Goal: Task Accomplishment & Management: Complete application form

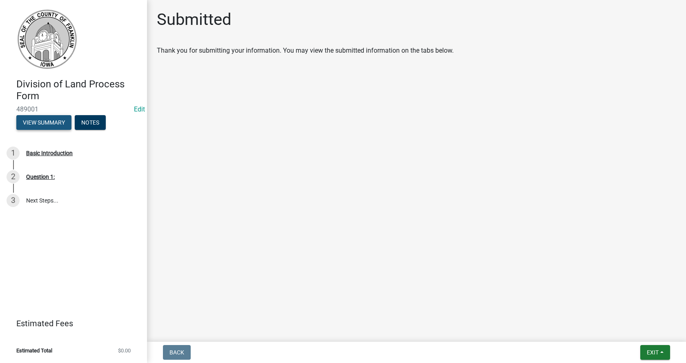
click at [47, 119] on button "View Summary" at bounding box center [43, 122] width 55 height 15
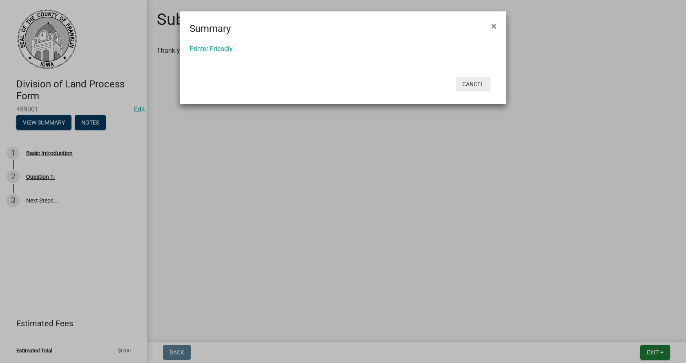
click at [467, 85] on button "Cancel" at bounding box center [473, 84] width 35 height 15
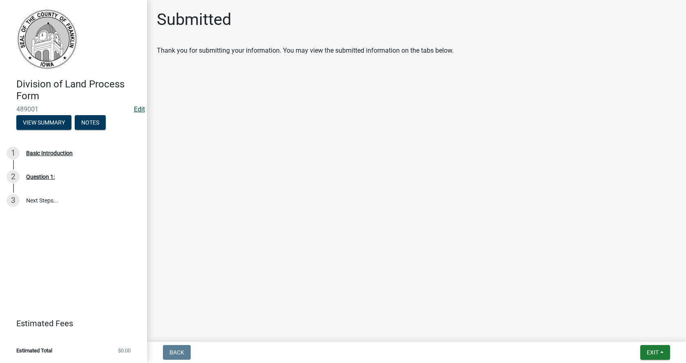
click at [140, 111] on link "Edit" at bounding box center [139, 109] width 11 height 8
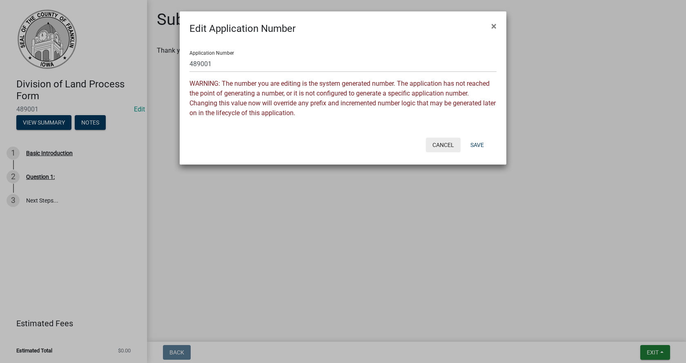
click at [447, 145] on button "Cancel" at bounding box center [443, 145] width 35 height 15
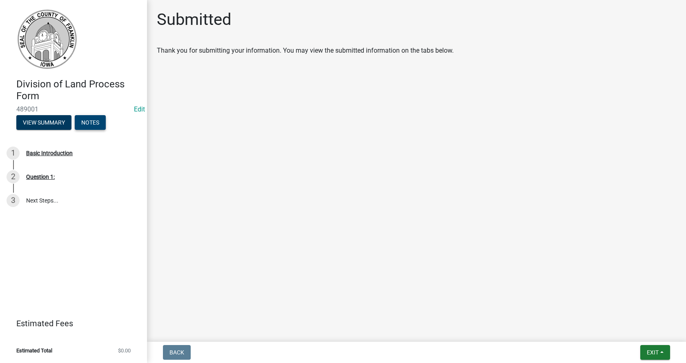
click at [83, 120] on button "Notes" at bounding box center [90, 122] width 31 height 15
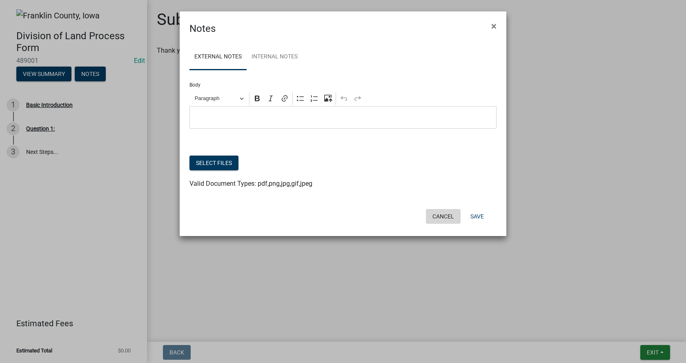
click at [443, 216] on button "Cancel" at bounding box center [443, 216] width 35 height 15
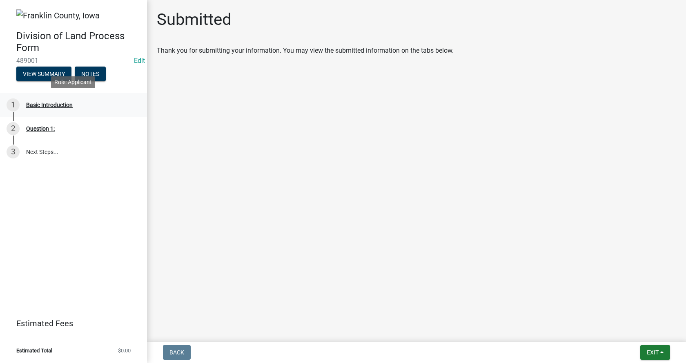
click at [60, 107] on div "Basic Introduction" at bounding box center [49, 105] width 47 height 6
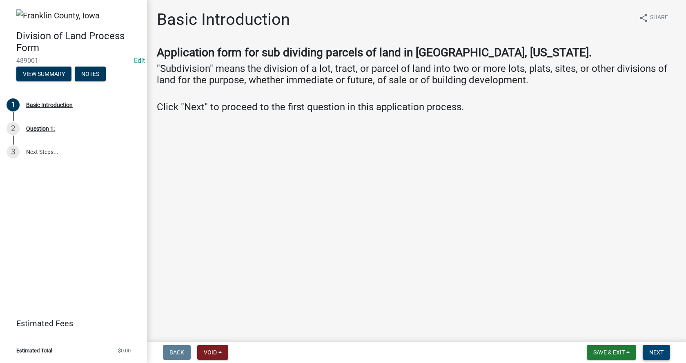
click at [655, 352] on span "Next" at bounding box center [656, 352] width 14 height 7
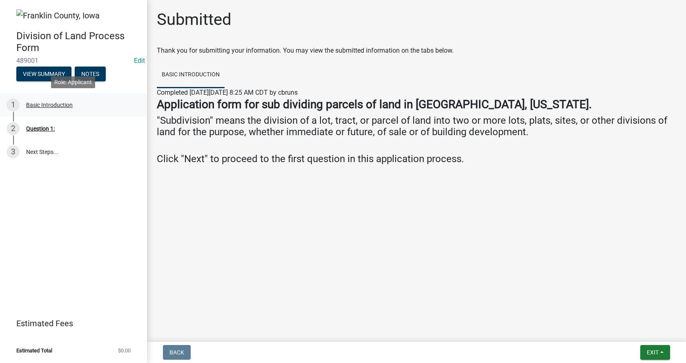
click at [52, 104] on div "Basic Introduction" at bounding box center [49, 105] width 47 height 6
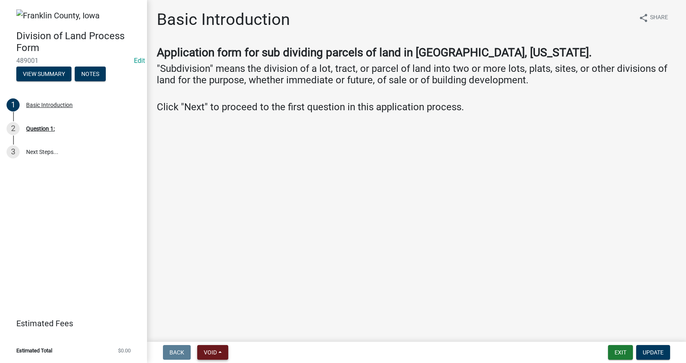
click at [218, 353] on button "Void" at bounding box center [212, 352] width 31 height 15
click at [212, 329] on button "Void" at bounding box center [229, 331] width 65 height 20
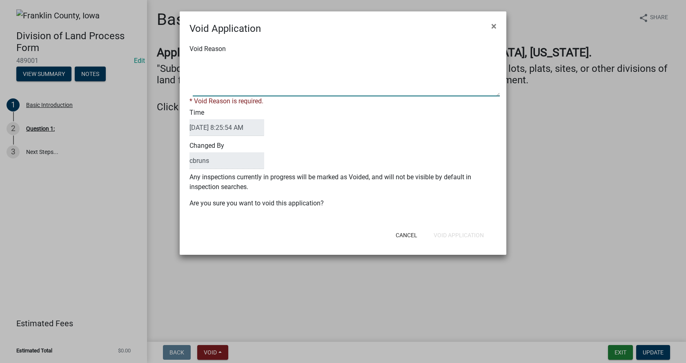
click at [221, 83] on textarea "Void Reason" at bounding box center [346, 76] width 307 height 41
type textarea "test"
click at [459, 236] on form "Void Application × Void Reason * Void Reason is required. Time 10/07/2025 8:25:…" at bounding box center [343, 129] width 327 height 236
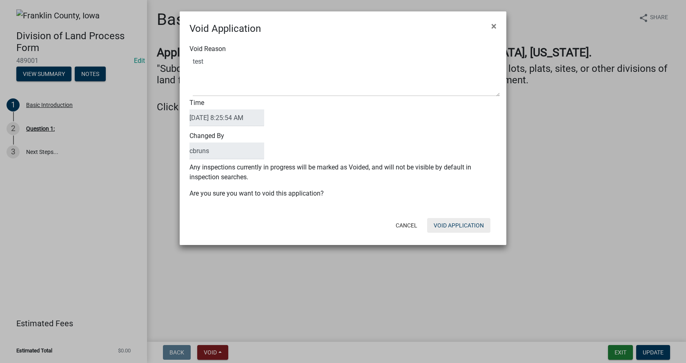
click at [455, 226] on button "Void Application" at bounding box center [458, 225] width 63 height 15
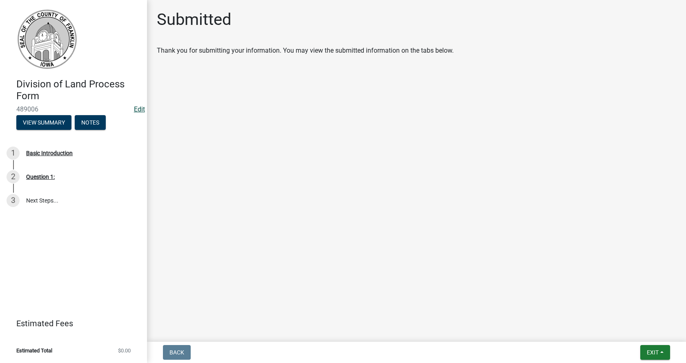
click at [138, 109] on link "Edit" at bounding box center [139, 109] width 11 height 8
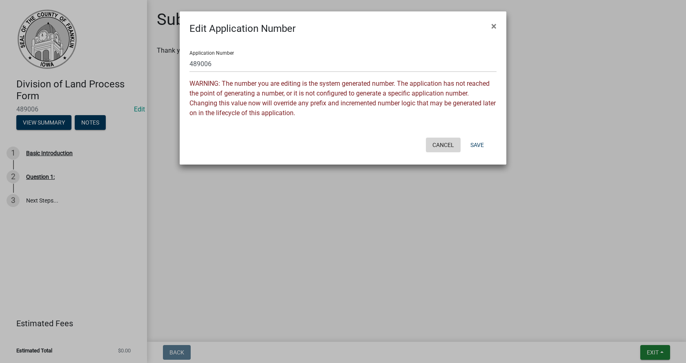
click at [436, 142] on button "Cancel" at bounding box center [443, 145] width 35 height 15
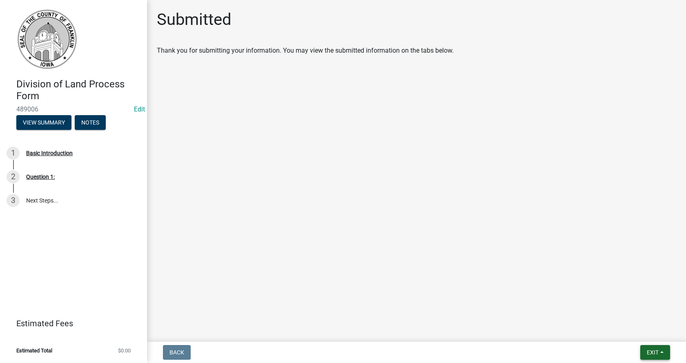
click at [655, 351] on span "Exit" at bounding box center [653, 352] width 12 height 7
click at [624, 331] on button "Save & Exit" at bounding box center [637, 331] width 65 height 20
